Goal: Task Accomplishment & Management: Use online tool/utility

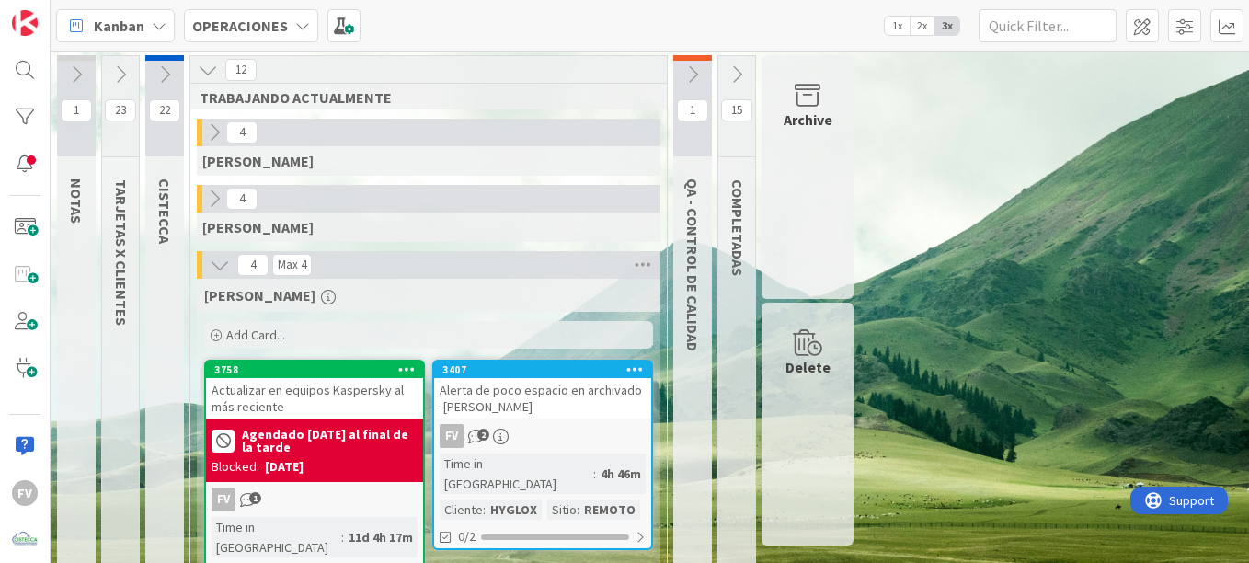
click at [209, 200] on icon at bounding box center [214, 199] width 20 height 20
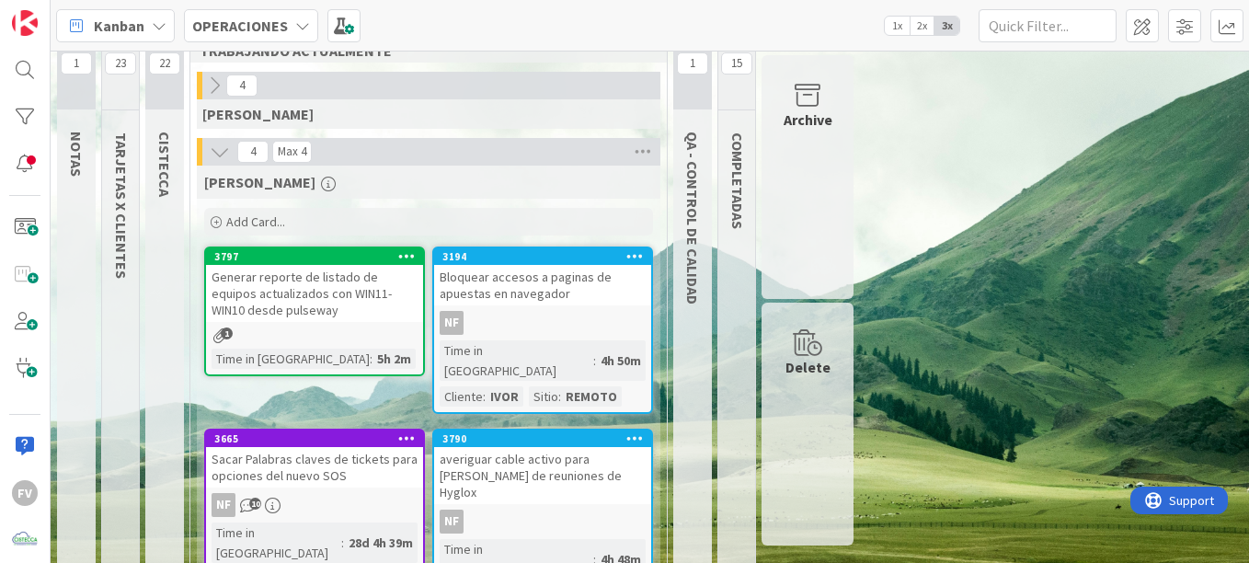
scroll to position [92, 0]
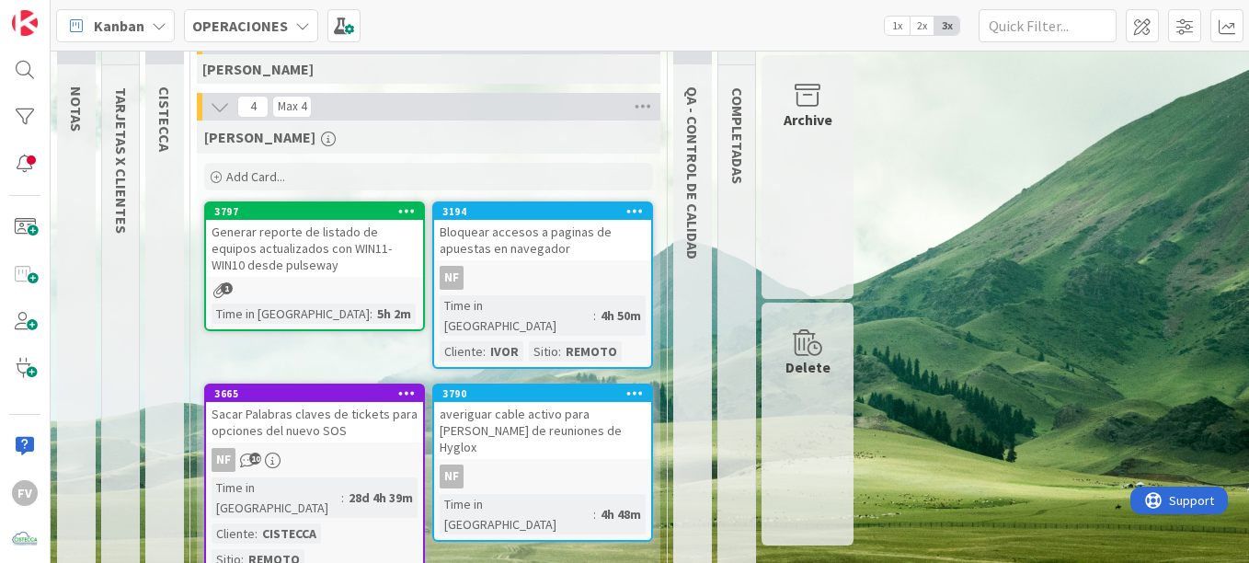
click at [363, 420] on div "Sacar Palabras claves de tickets para opciones del nuevo SOS" at bounding box center [314, 422] width 217 height 40
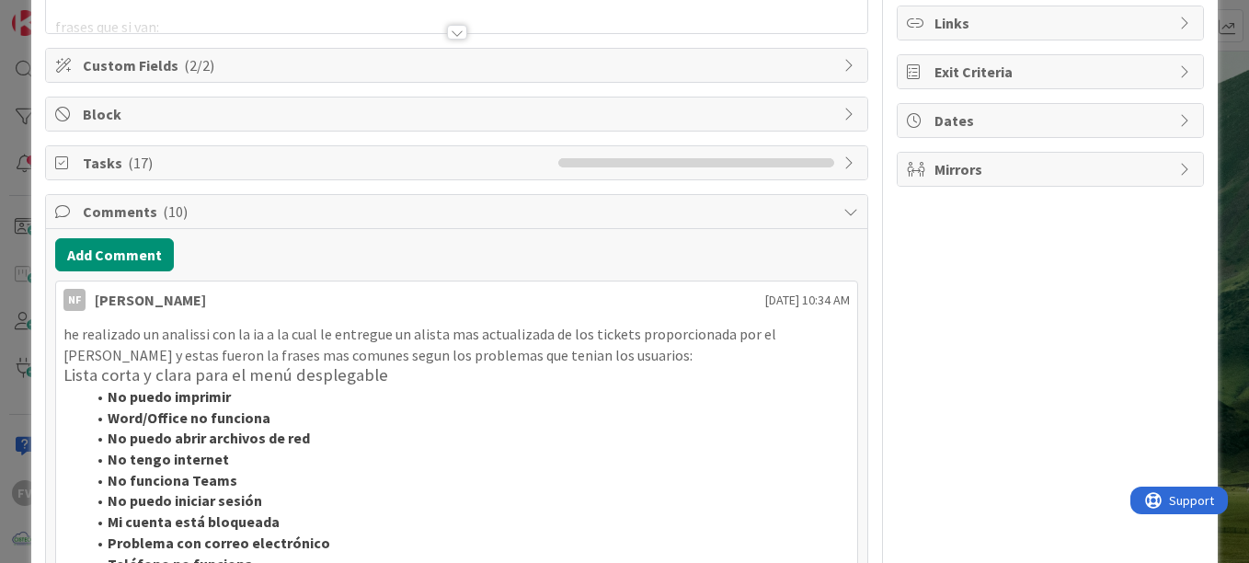
scroll to position [184, 0]
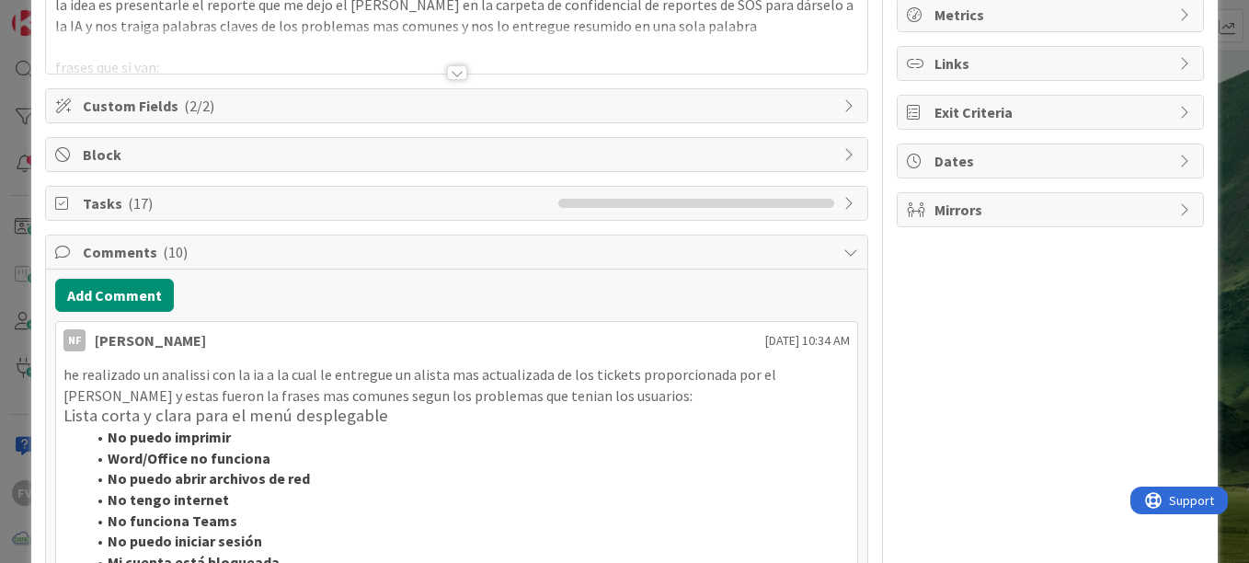
click at [95, 204] on span "Tasks ( 17 )" at bounding box center [316, 203] width 466 height 22
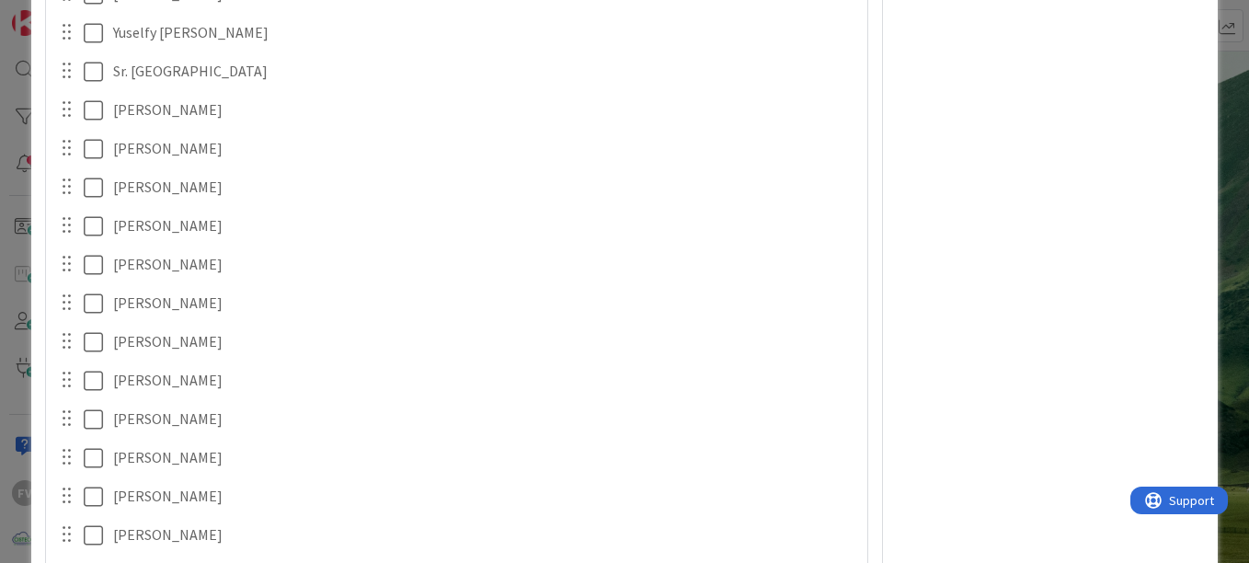
scroll to position [274, 0]
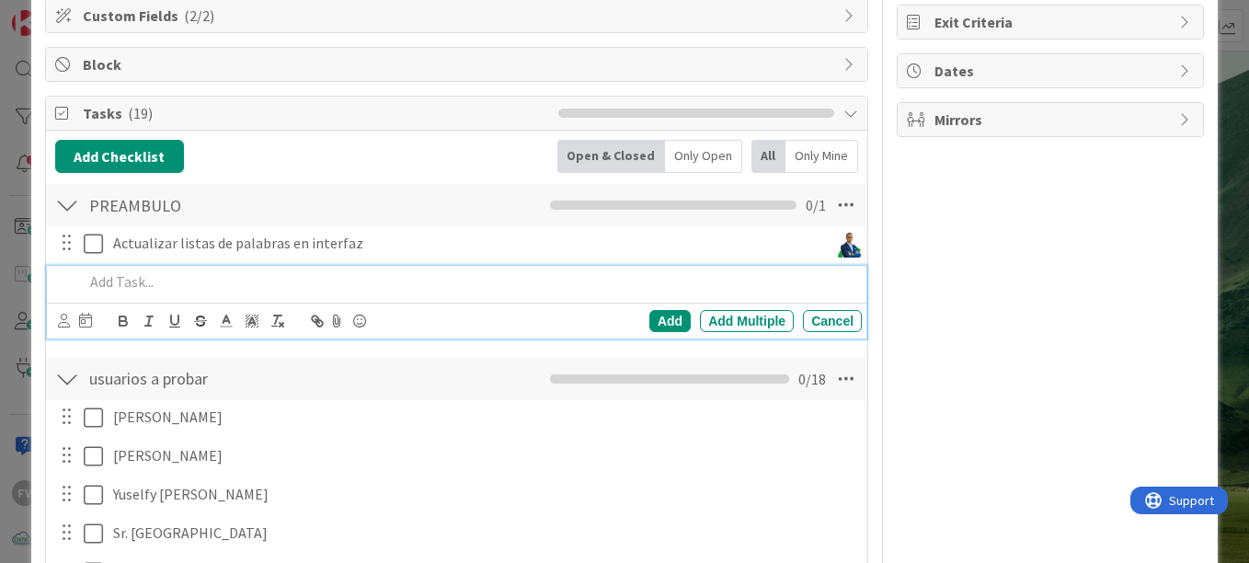
click at [429, 282] on p at bounding box center [469, 281] width 771 height 21
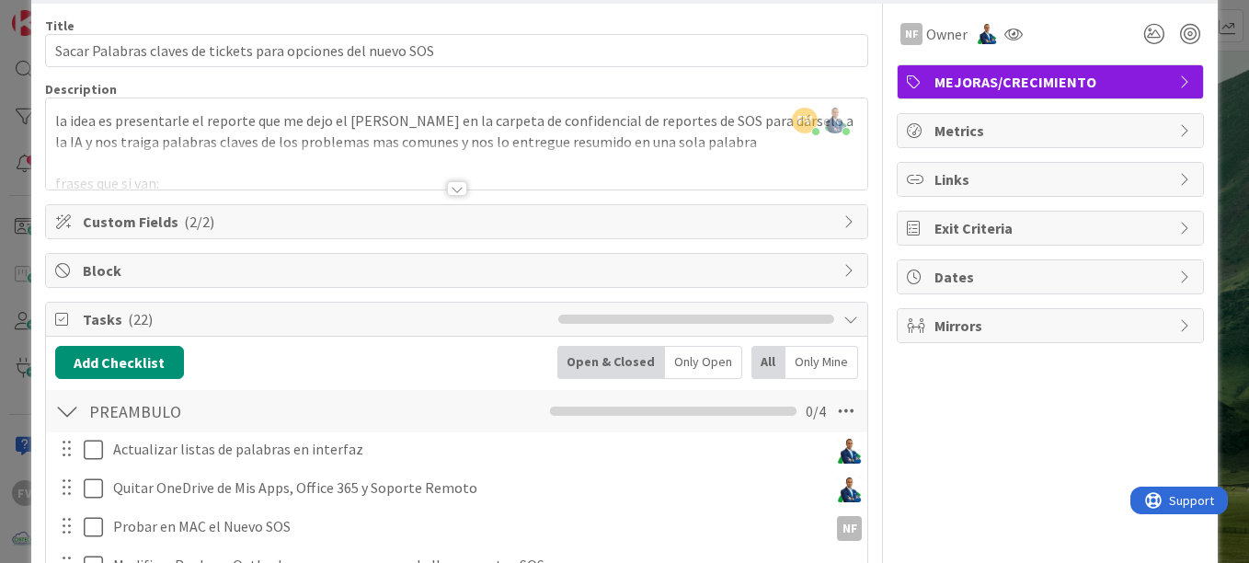
scroll to position [0, 0]
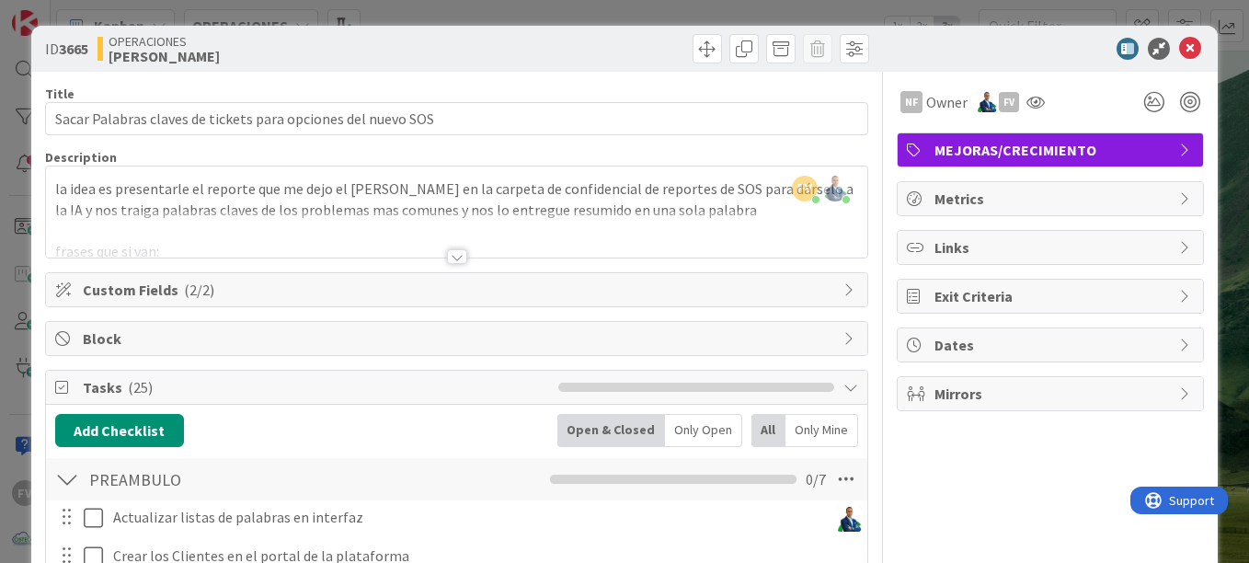
click at [449, 17] on div "ID 3665 OPERACIONES [PERSON_NAME] Title 60 / 128 Sacar Palabras claves de ticke…" at bounding box center [624, 281] width 1249 height 563
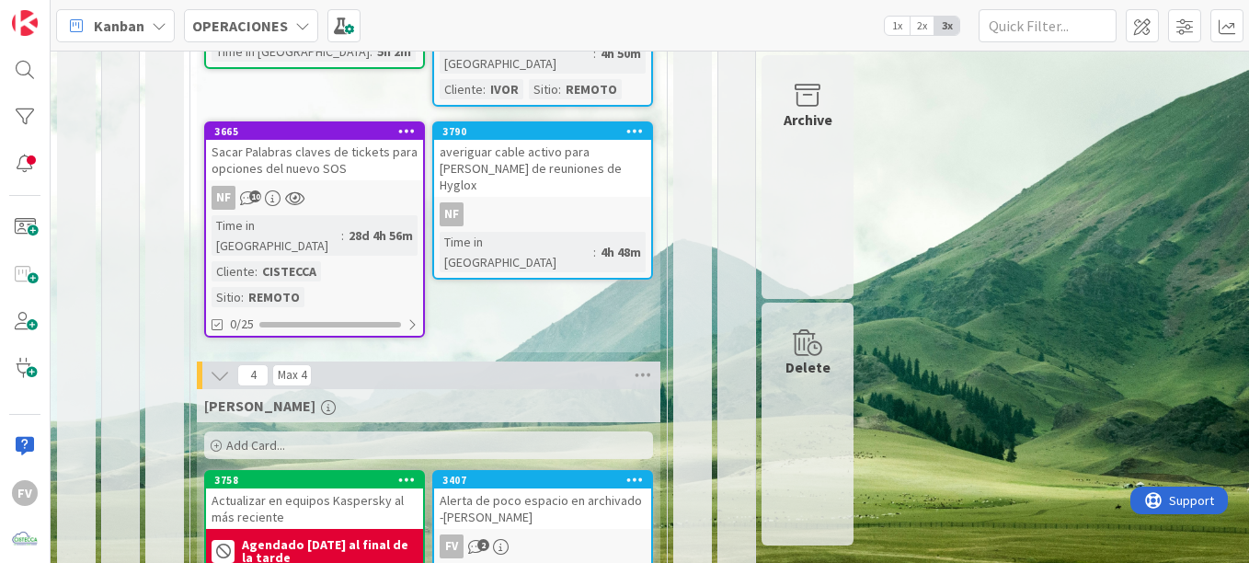
scroll to position [721, 0]
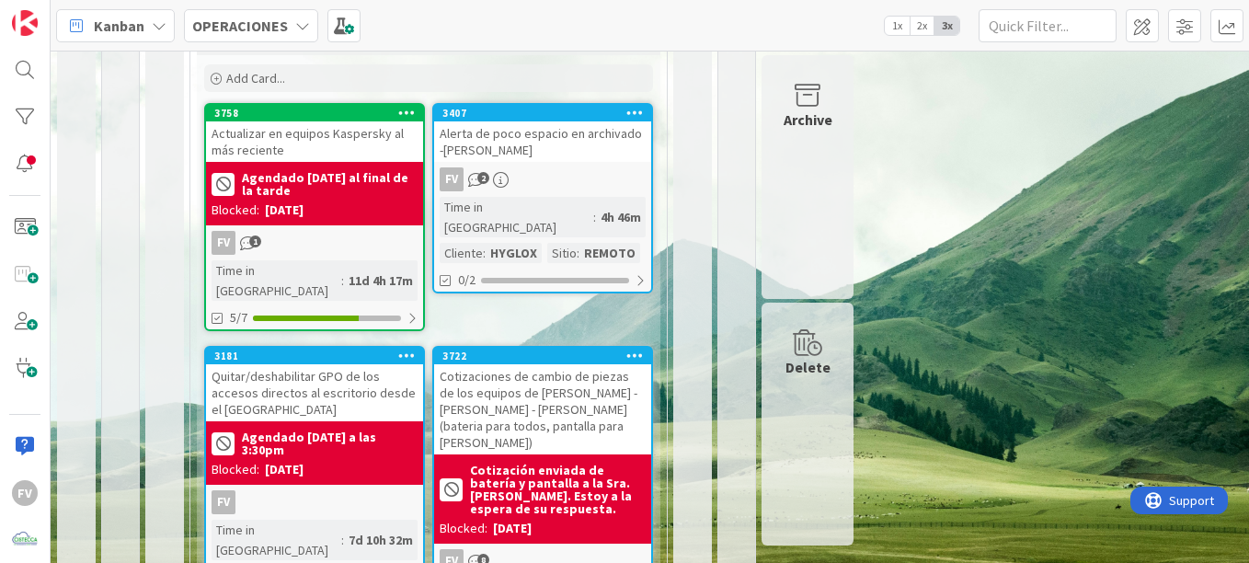
click at [1156, 395] on div "1 NOTAS 23 TARJETAS X CLIENTES 22 CISTECCA 12 TRABAJANDO ACTUALMENTE 4 [PERSON_…" at bounding box center [650, 10] width 1192 height 1353
